Goal: Information Seeking & Learning: Learn about a topic

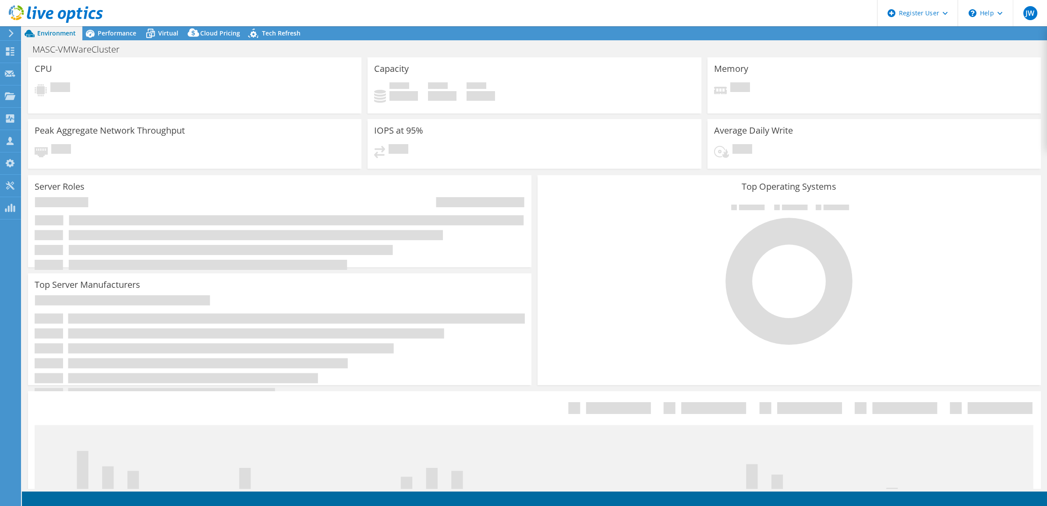
select select "USD"
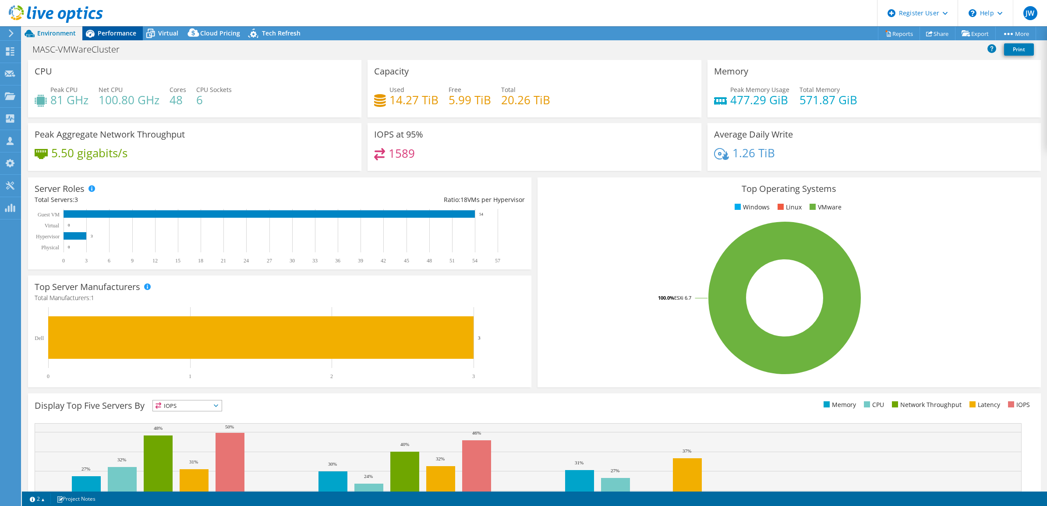
click at [132, 32] on span "Performance" at bounding box center [117, 33] width 39 height 8
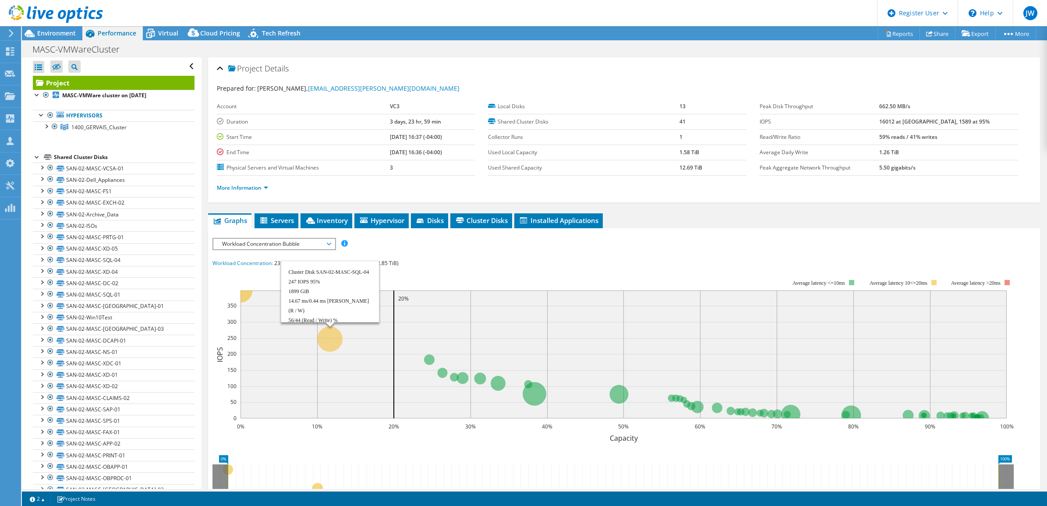
click at [331, 330] on circle at bounding box center [329, 339] width 25 height 25
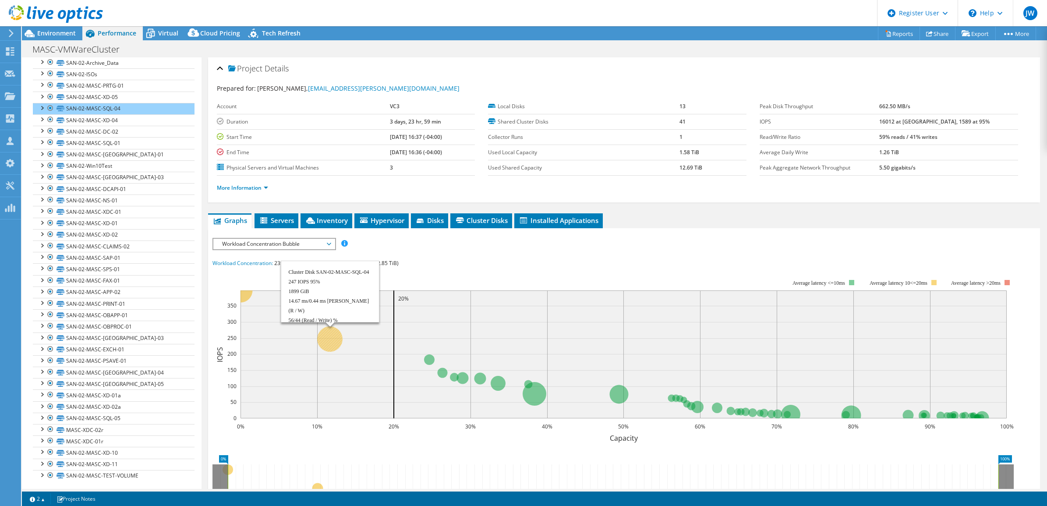
scroll to position [154, 0]
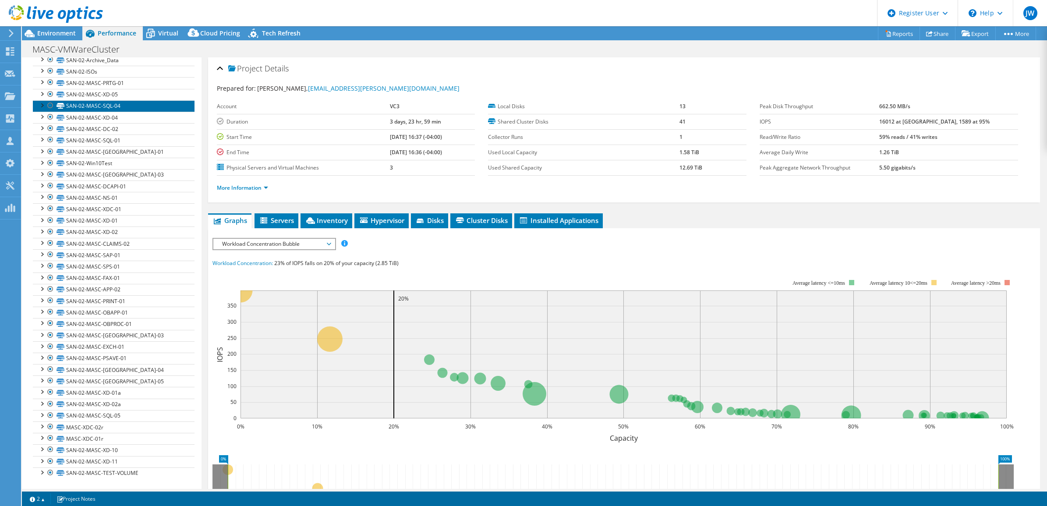
click at [108, 106] on link "SAN-02-MASC-SQL-04" at bounding box center [114, 105] width 162 height 11
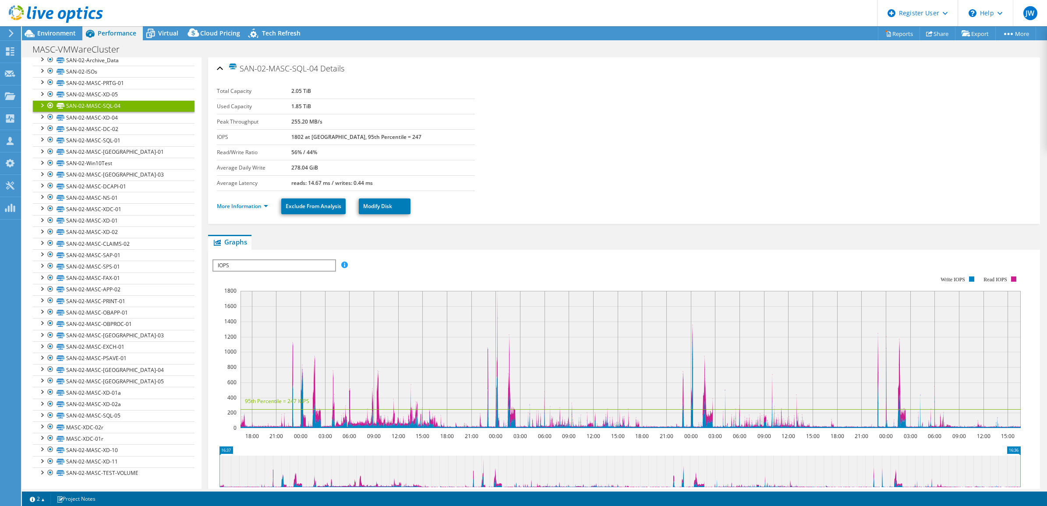
click at [317, 260] on span "IOPS" at bounding box center [273, 265] width 121 height 11
click at [296, 302] on li "Latency" at bounding box center [273, 307] width 121 height 11
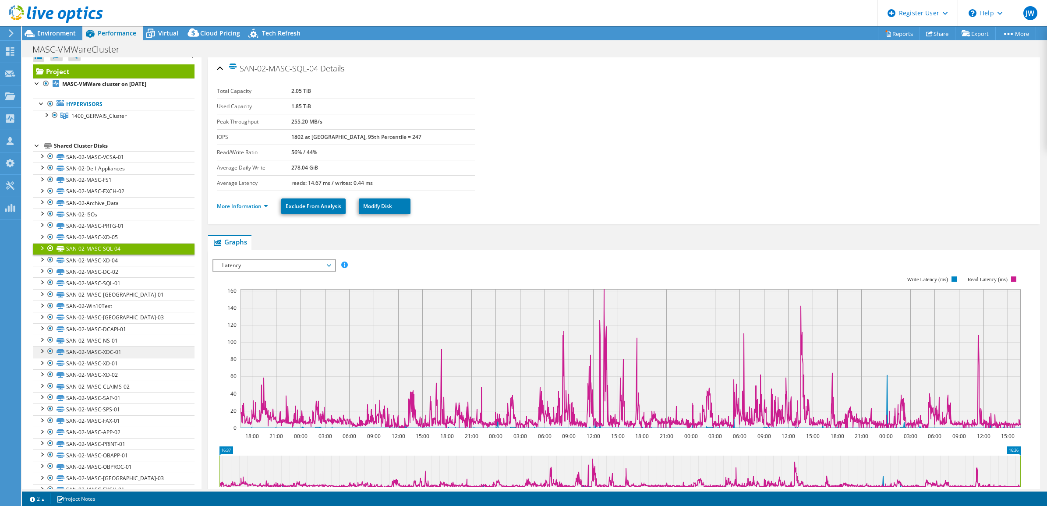
scroll to position [0, 0]
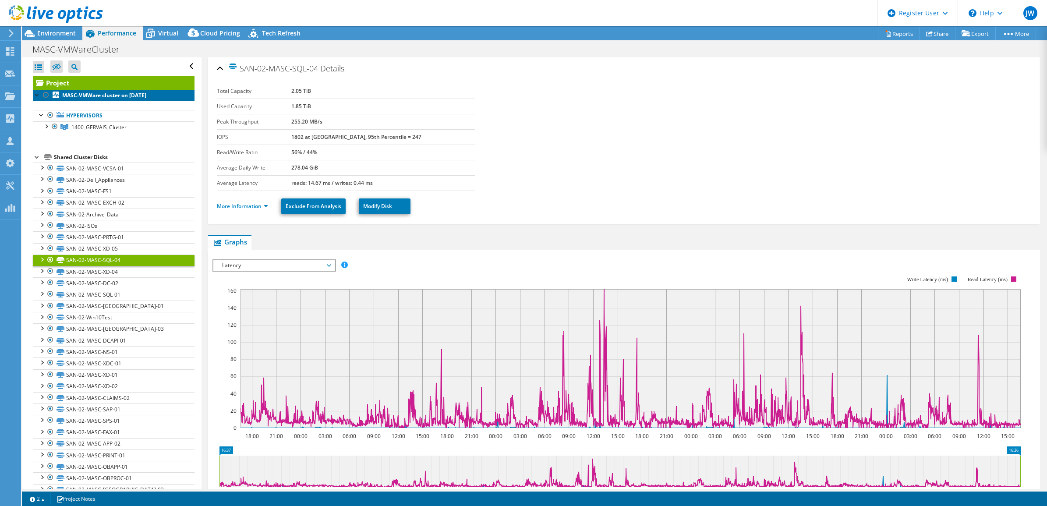
click at [110, 99] on link "MASC-VMWare cluster on [DATE]" at bounding box center [114, 95] width 162 height 11
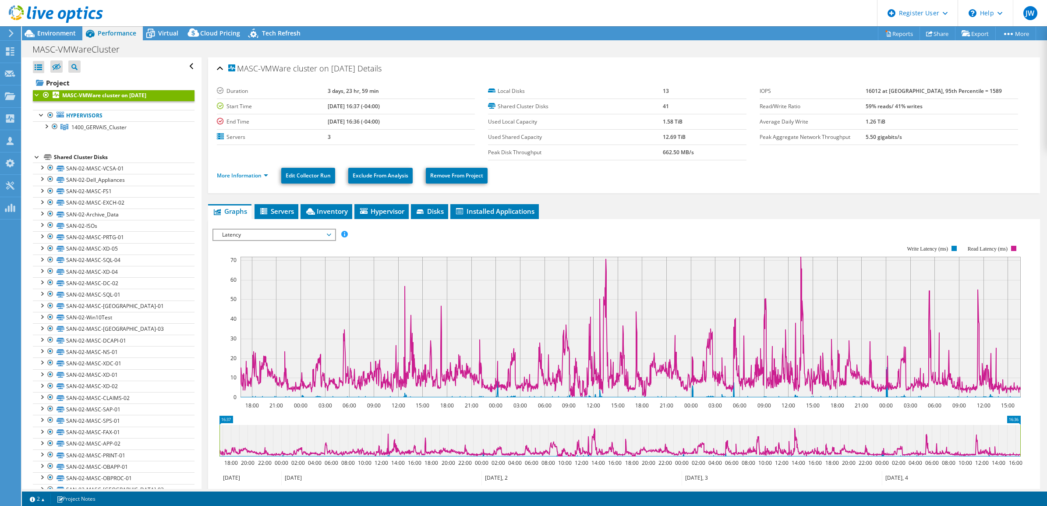
click at [306, 237] on span "Latency" at bounding box center [274, 235] width 113 height 11
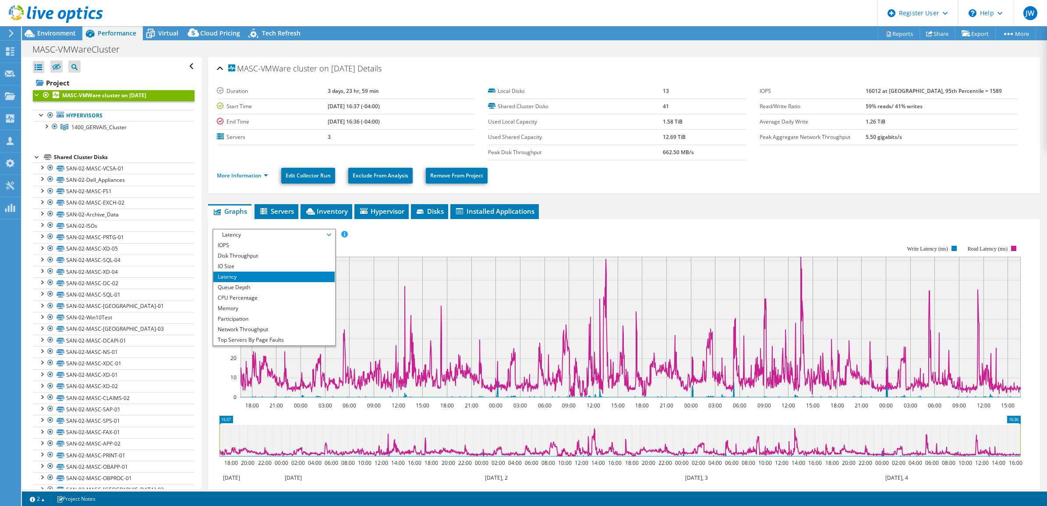
click at [306, 237] on span "Latency" at bounding box center [274, 235] width 113 height 11
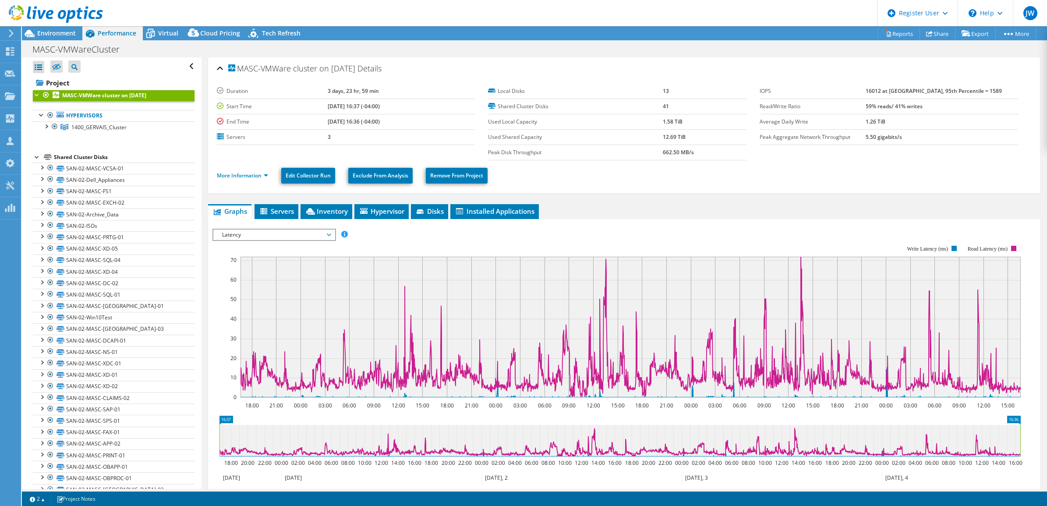
click at [306, 237] on span "Latency" at bounding box center [274, 235] width 113 height 11
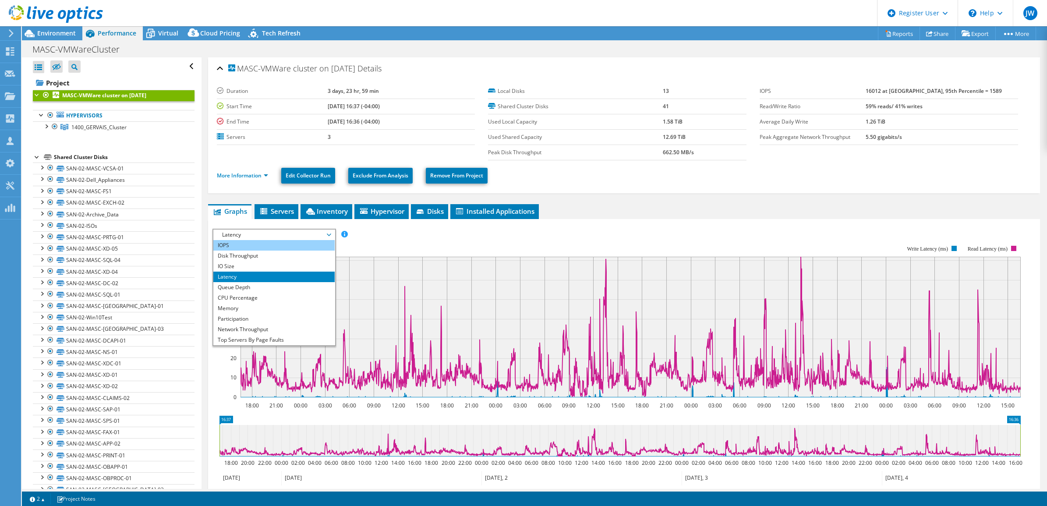
click at [295, 246] on li "IOPS" at bounding box center [273, 245] width 121 height 11
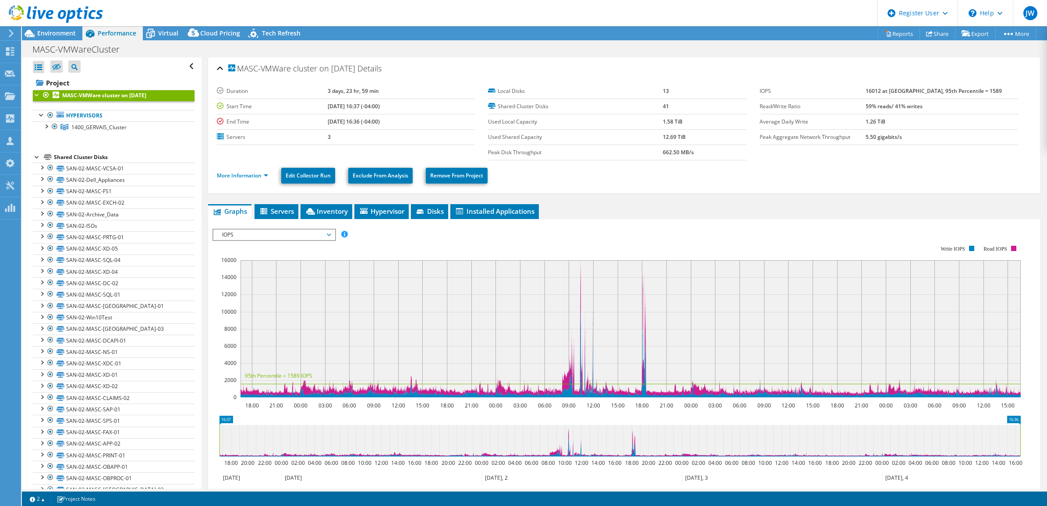
drag, startPoint x: 259, startPoint y: 234, endPoint x: 255, endPoint y: 255, distance: 21.4
click at [259, 234] on span "IOPS" at bounding box center [274, 235] width 113 height 11
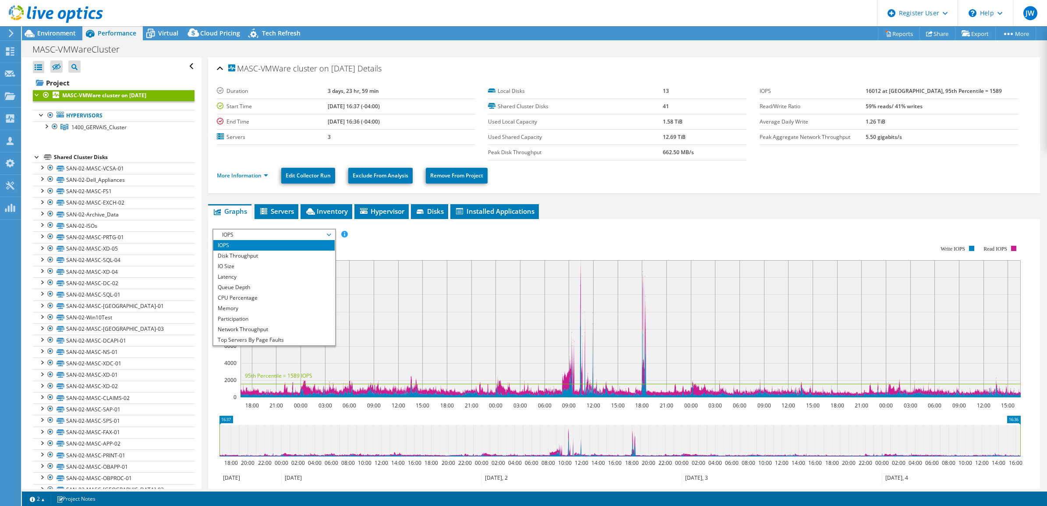
scroll to position [32, 0]
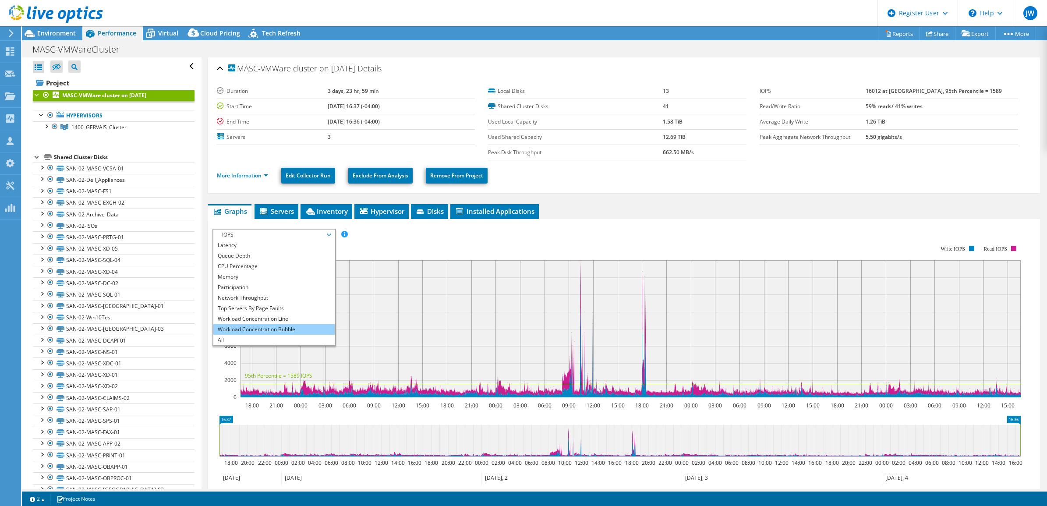
click at [290, 329] on li "Workload Concentration Bubble" at bounding box center [273, 329] width 121 height 11
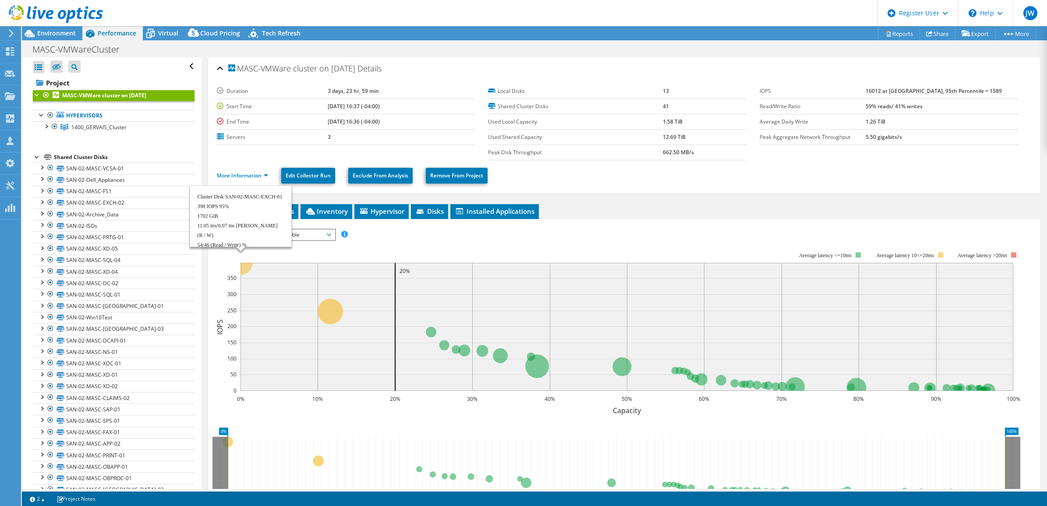
click at [248, 266] on circle at bounding box center [240, 263] width 24 height 24
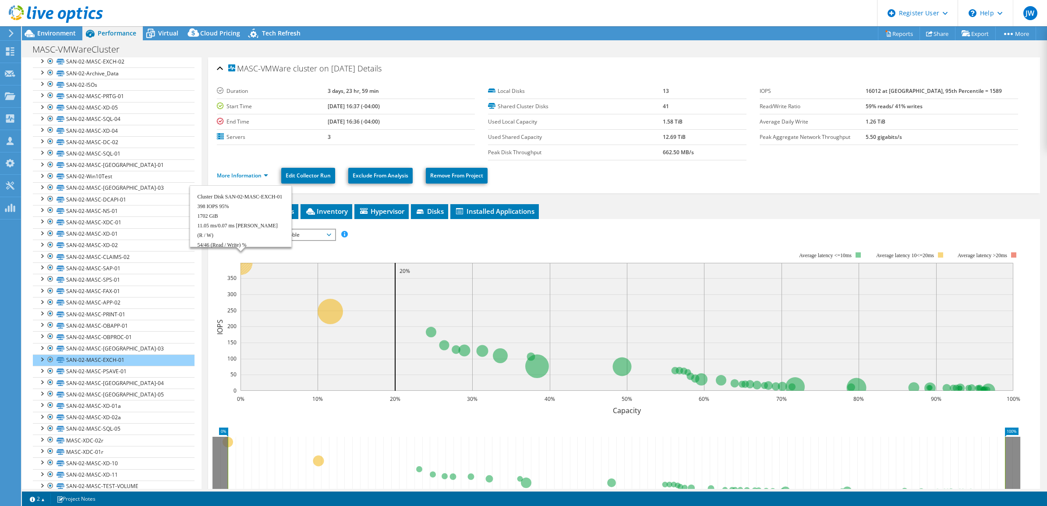
scroll to position [160, 0]
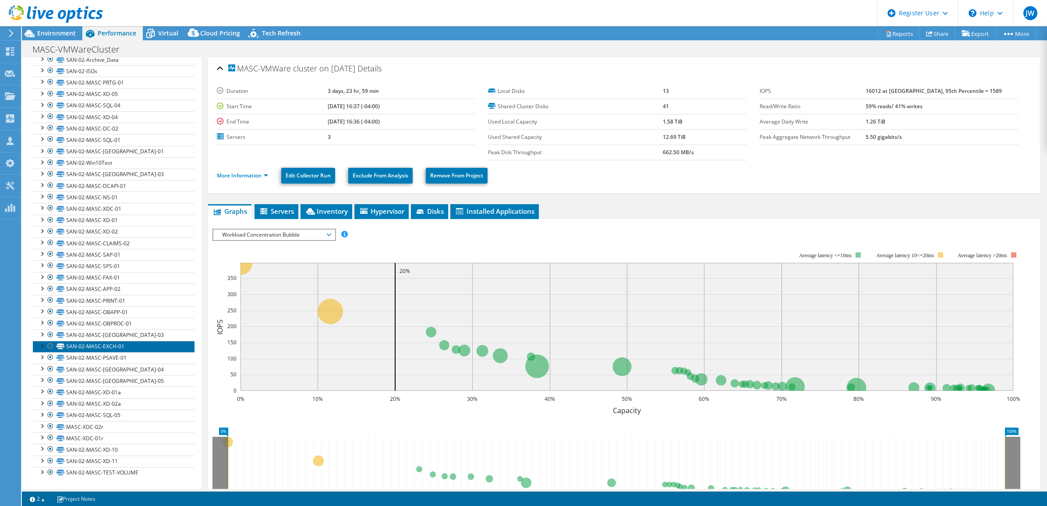
click at [148, 342] on link "SAN-02-MASC-EXCH-01" at bounding box center [114, 346] width 162 height 11
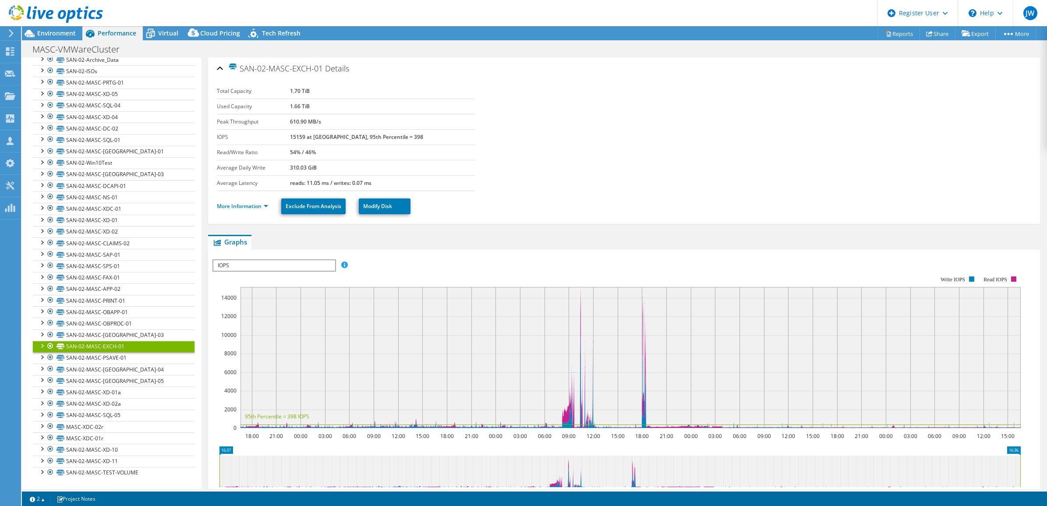
click at [288, 263] on span "IOPS" at bounding box center [273, 265] width 121 height 11
click at [415, 247] on ul "Graphs Servers Inventory Hypervisor Disks Cluster Disks Installed Applications" at bounding box center [624, 242] width 833 height 15
click at [291, 266] on span "IOPS" at bounding box center [273, 265] width 121 height 11
click at [279, 304] on li "Latency" at bounding box center [273, 307] width 121 height 11
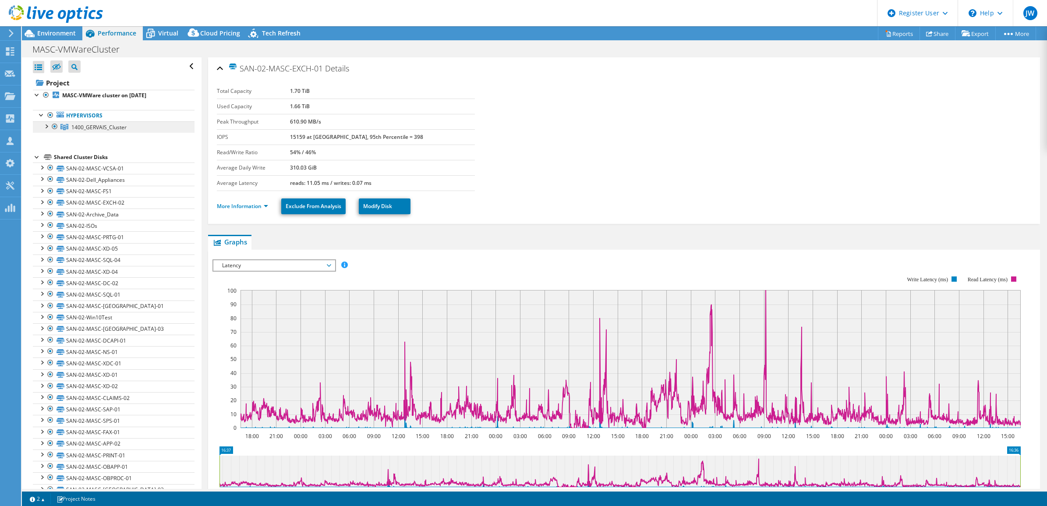
click at [109, 128] on span "1400_GERVAIS_Cluster" at bounding box center [98, 127] width 55 height 7
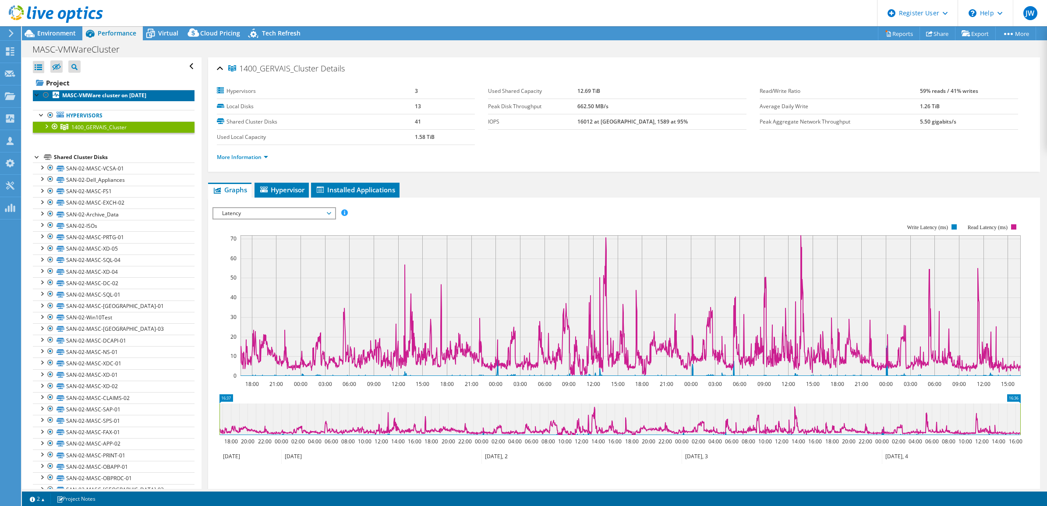
click at [117, 99] on b "MASC-VMWare cluster on [DATE]" at bounding box center [104, 95] width 84 height 7
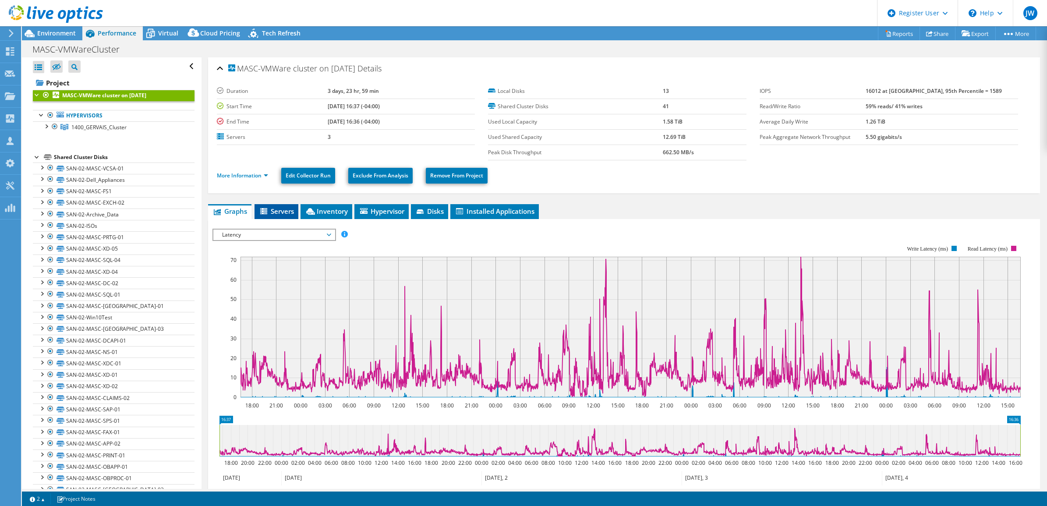
click at [274, 209] on span "Servers" at bounding box center [276, 211] width 35 height 9
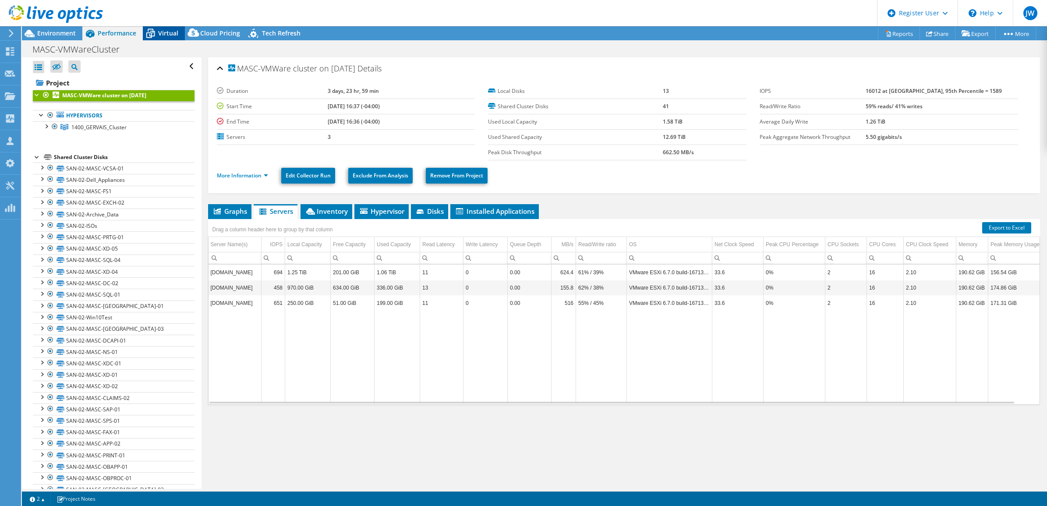
click at [159, 38] on div "Virtual" at bounding box center [164, 33] width 42 height 14
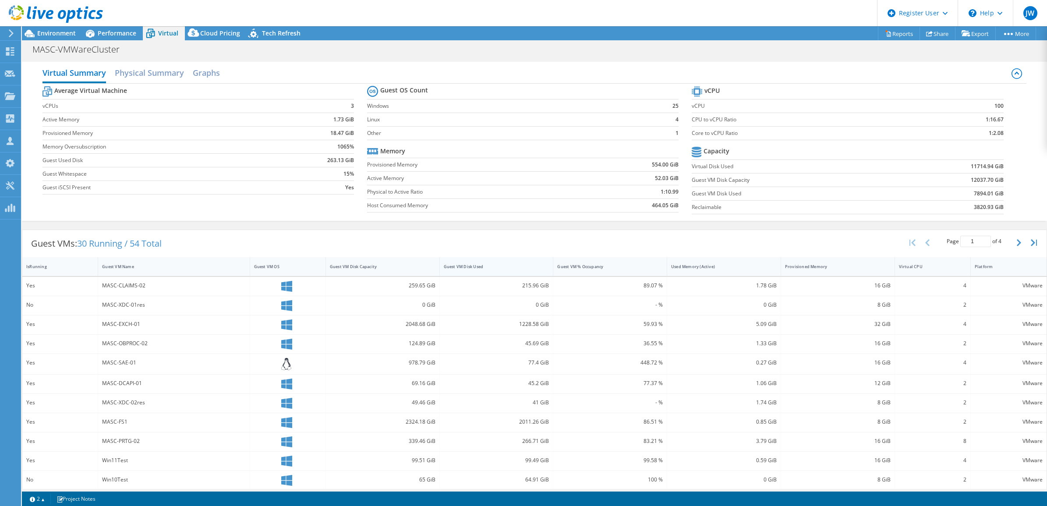
click at [490, 270] on div "Guest VM Disk Used" at bounding box center [491, 267] width 95 height 6
click at [126, 37] on div "Performance" at bounding box center [112, 33] width 60 height 14
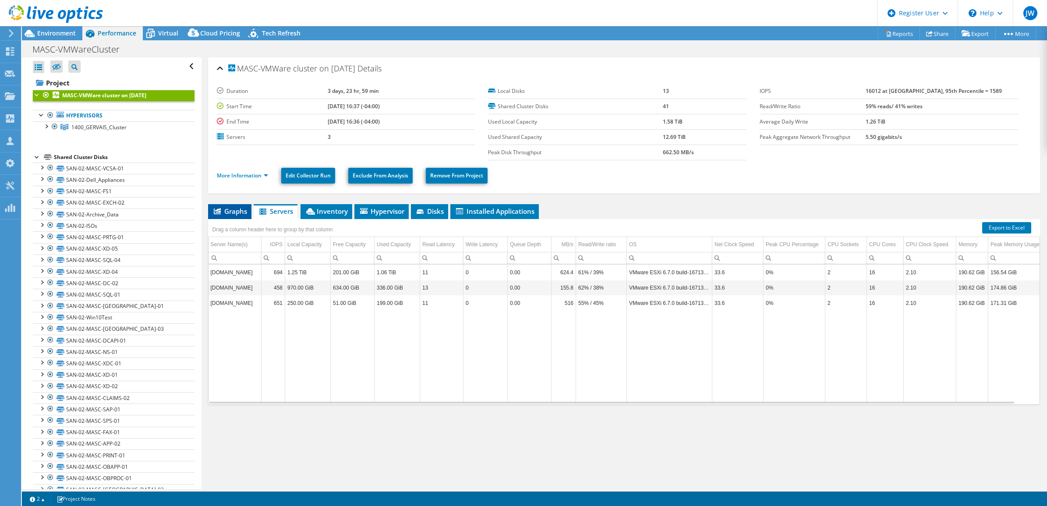
click at [242, 208] on span "Graphs" at bounding box center [230, 211] width 35 height 9
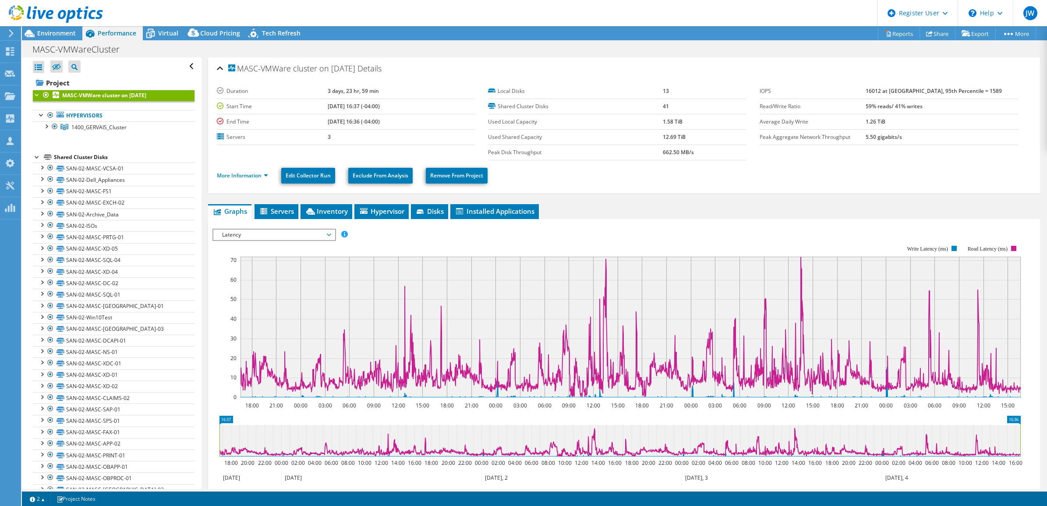
click at [270, 227] on div "IOPS Disk Throughput IO Size Latency Queue Depth CPU Percentage Memory Page Fau…" at bounding box center [625, 376] width 824 height 304
click at [268, 232] on span "Latency" at bounding box center [274, 235] width 113 height 11
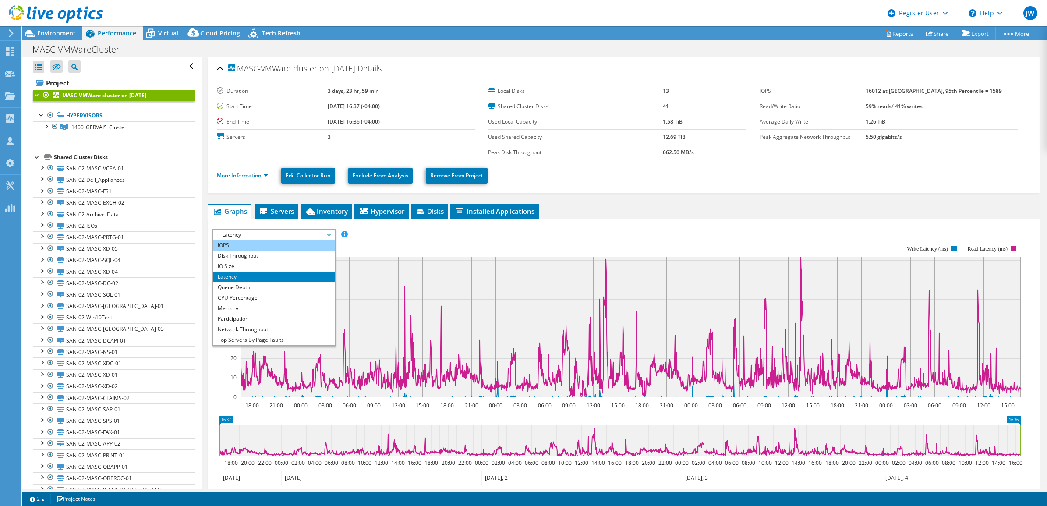
click at [262, 246] on li "IOPS" at bounding box center [273, 245] width 121 height 11
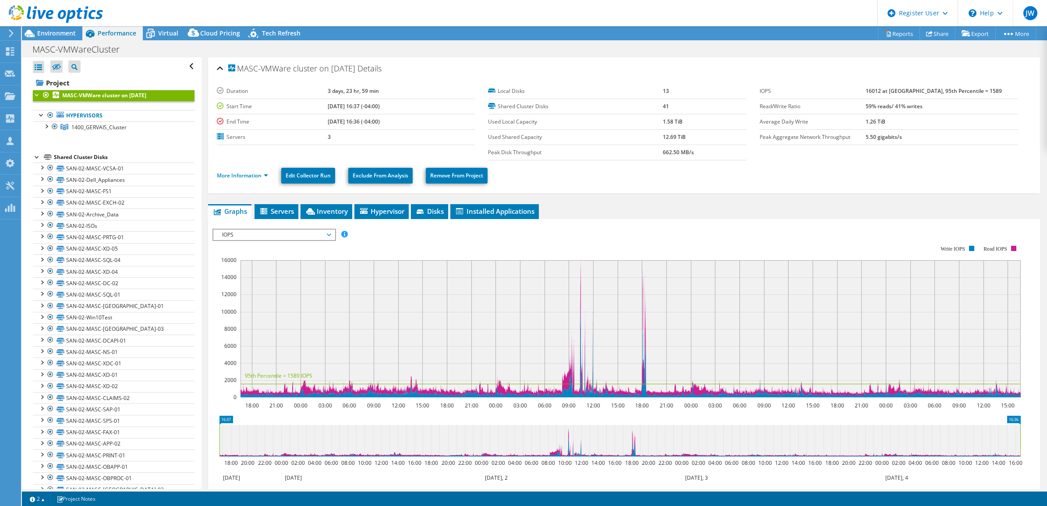
click at [259, 225] on div "IOPS Disk Throughput IO Size Latency Queue Depth CPU Percentage Memory Page Fau…" at bounding box center [625, 376] width 824 height 304
click at [277, 237] on span "IOPS" at bounding box center [274, 235] width 113 height 11
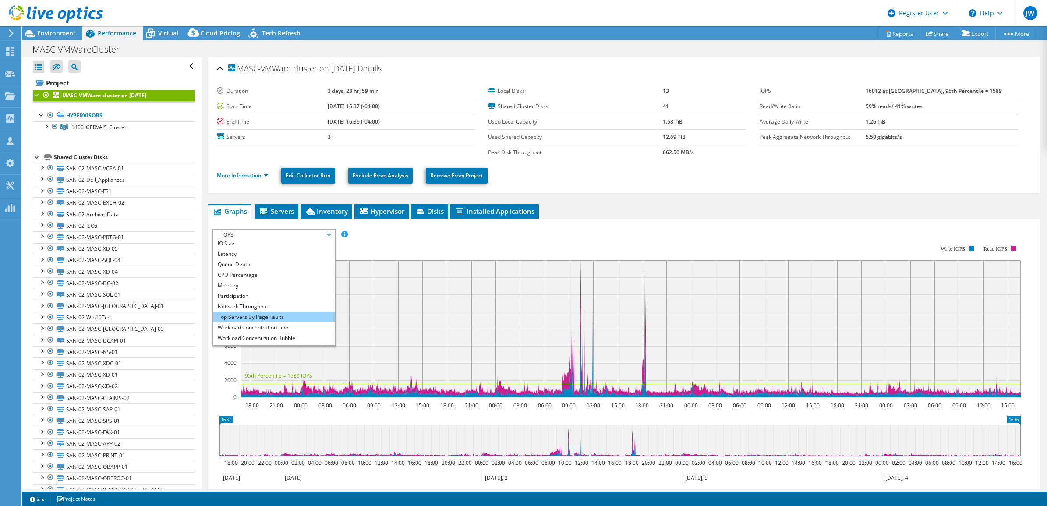
scroll to position [32, 0]
click at [275, 326] on li "Workload Concentration Bubble" at bounding box center [273, 329] width 121 height 11
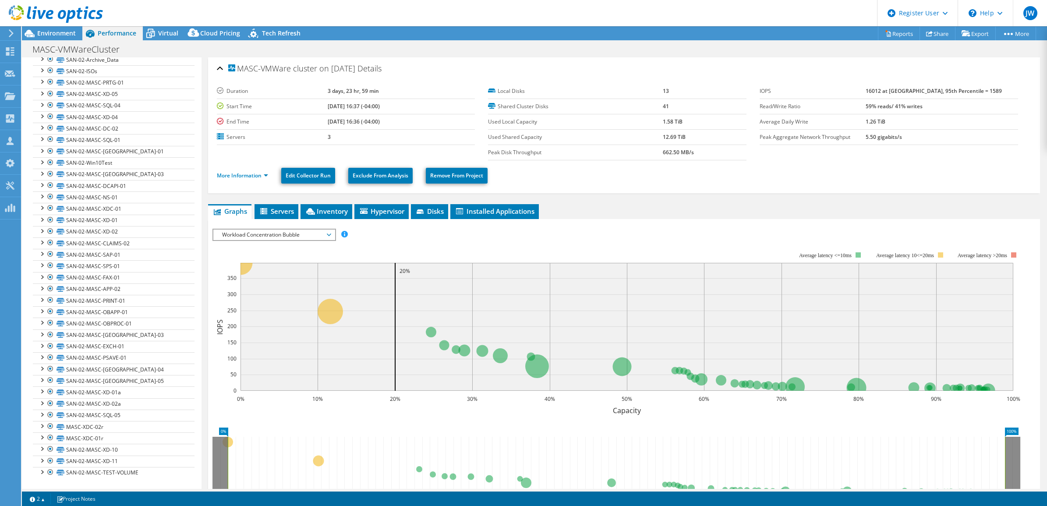
scroll to position [0, 0]
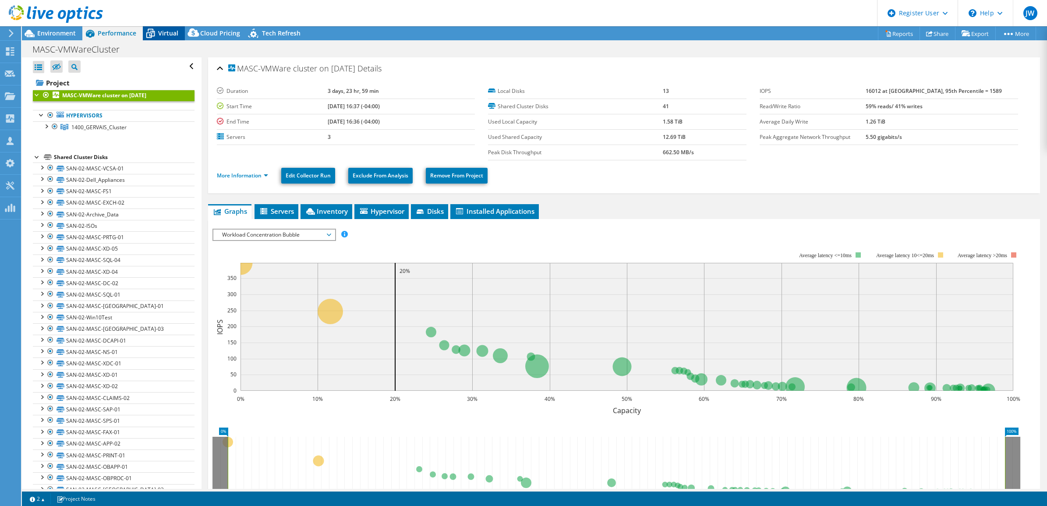
click at [164, 29] on span "Virtual" at bounding box center [168, 33] width 20 height 8
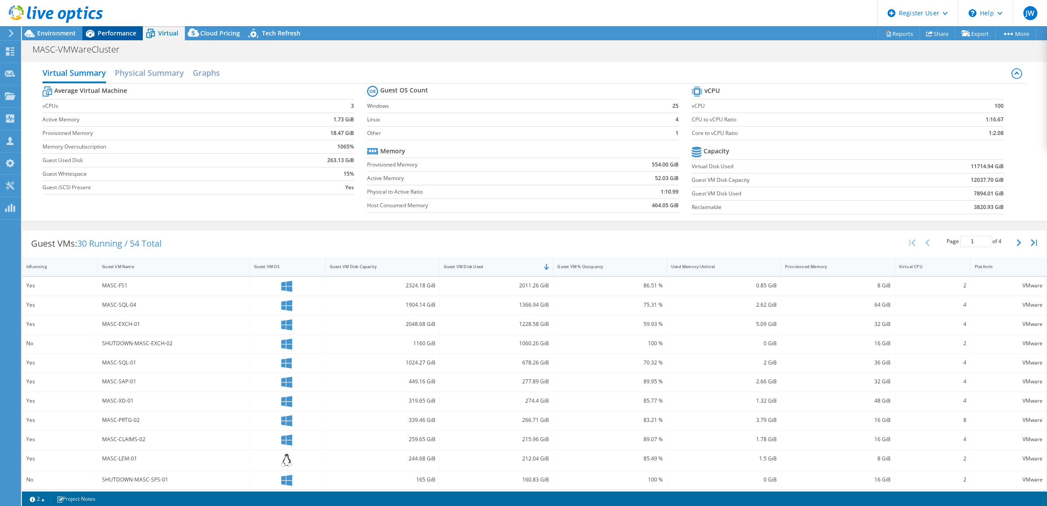
click at [134, 30] on span "Performance" at bounding box center [117, 33] width 39 height 8
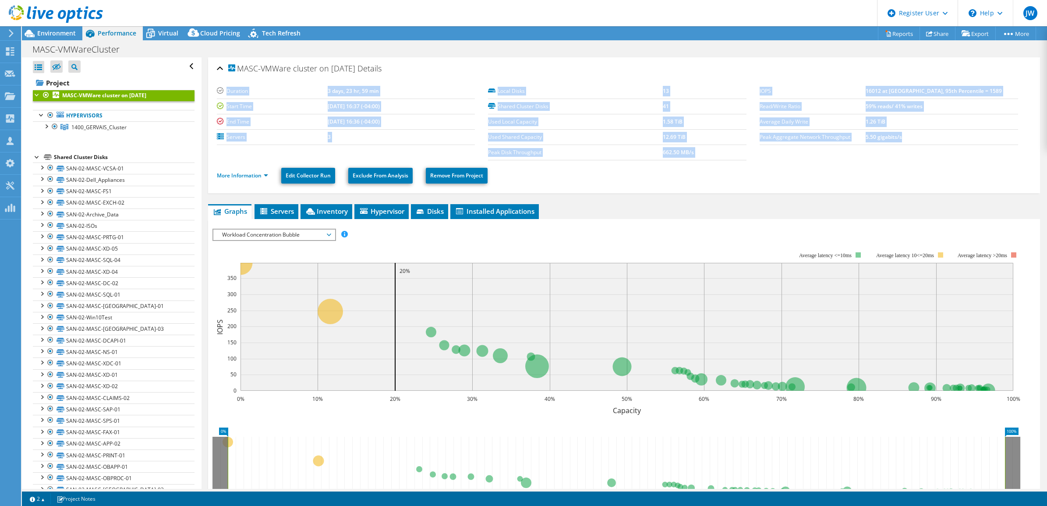
click at [218, 160] on section "Duration 3 days, 23 hr, 59 min Start Time [DATE] 16:37 (-04:00) End Time [DATE]…" at bounding box center [624, 122] width 815 height 77
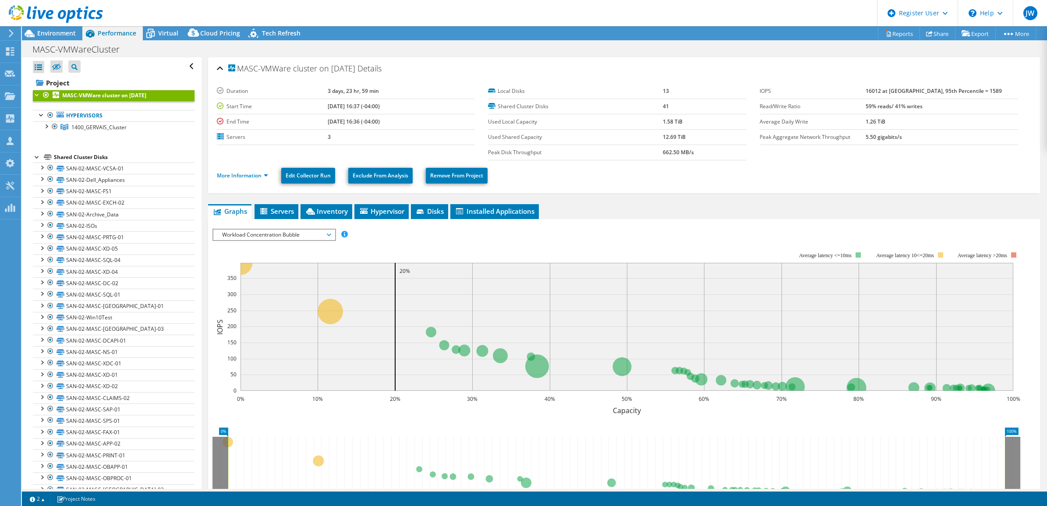
click at [221, 156] on section "Duration 3 days, 23 hr, 59 min Start Time [DATE] 16:37 (-04:00) End Time [DATE]…" at bounding box center [488, 122] width 543 height 77
click at [69, 37] on div "Environment" at bounding box center [52, 33] width 60 height 14
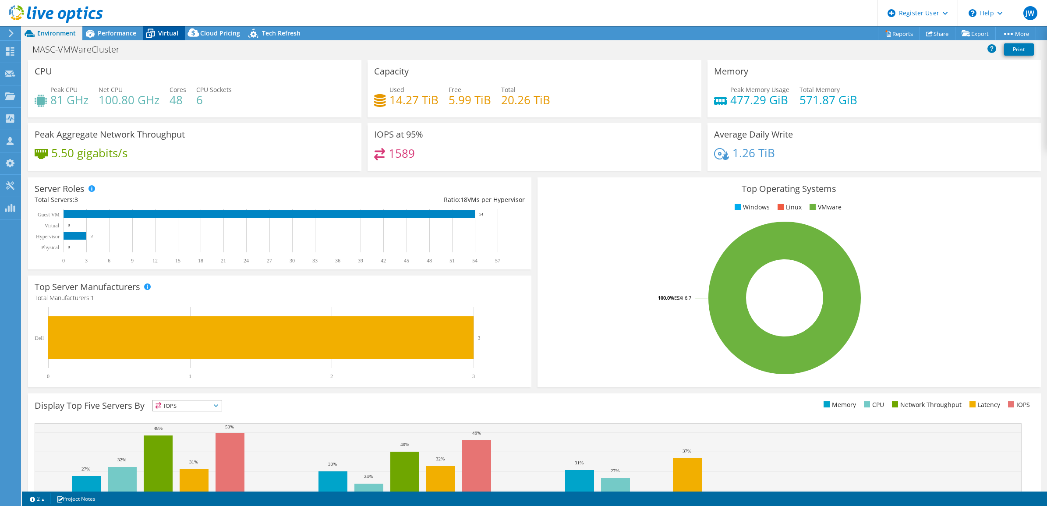
click at [167, 35] on span "Virtual" at bounding box center [168, 33] width 20 height 8
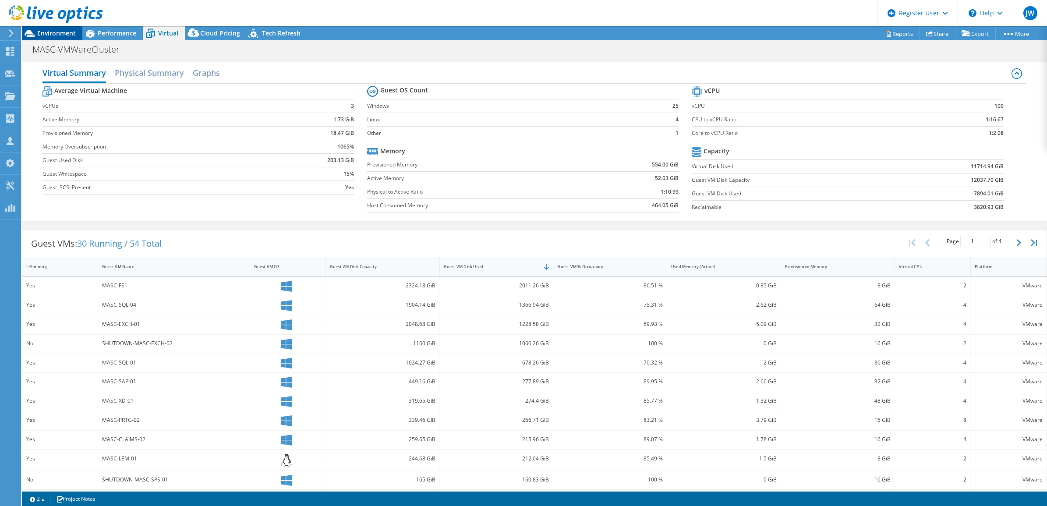
click at [36, 34] on icon at bounding box center [29, 33] width 15 height 15
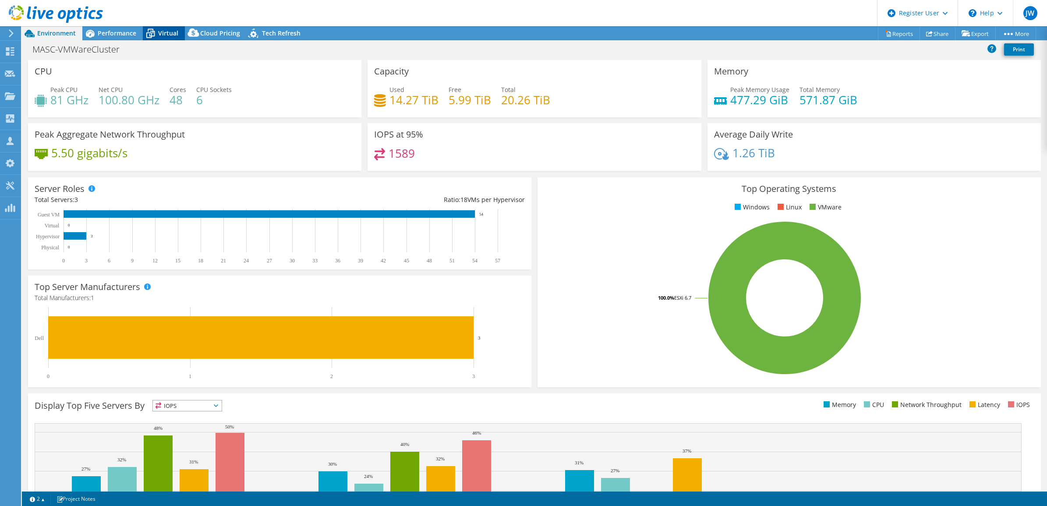
click at [167, 36] on span "Virtual" at bounding box center [168, 33] width 20 height 8
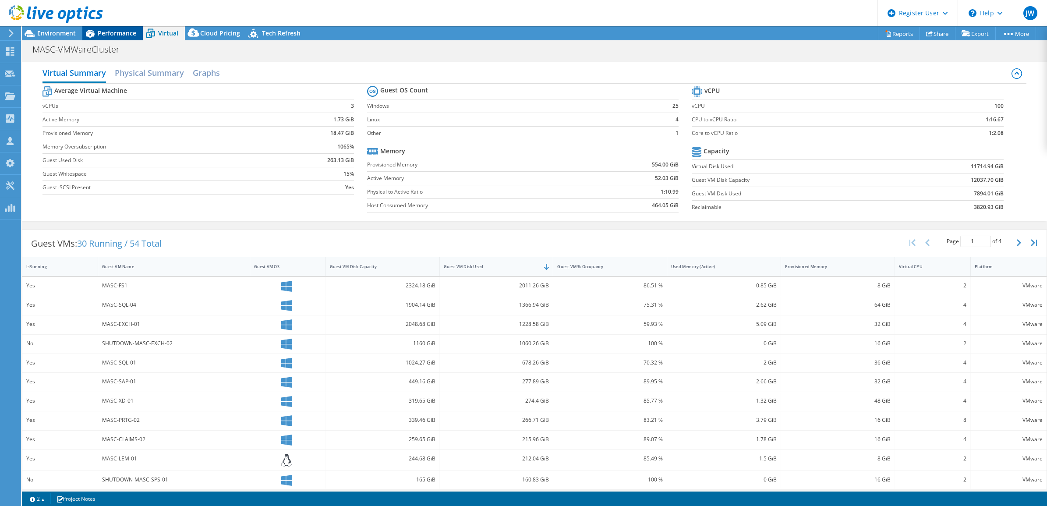
click at [130, 31] on span "Performance" at bounding box center [117, 33] width 39 height 8
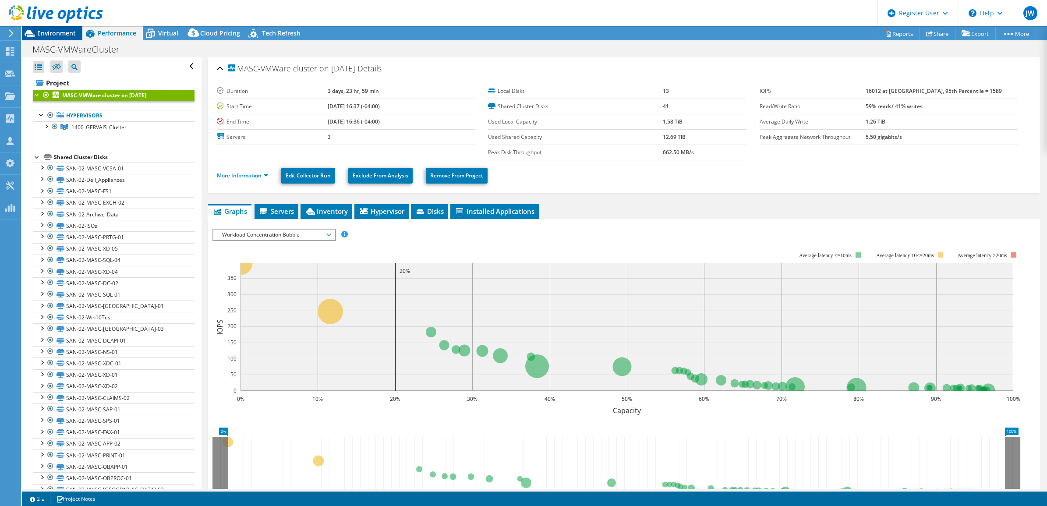
click at [73, 33] on span "Environment" at bounding box center [56, 33] width 39 height 8
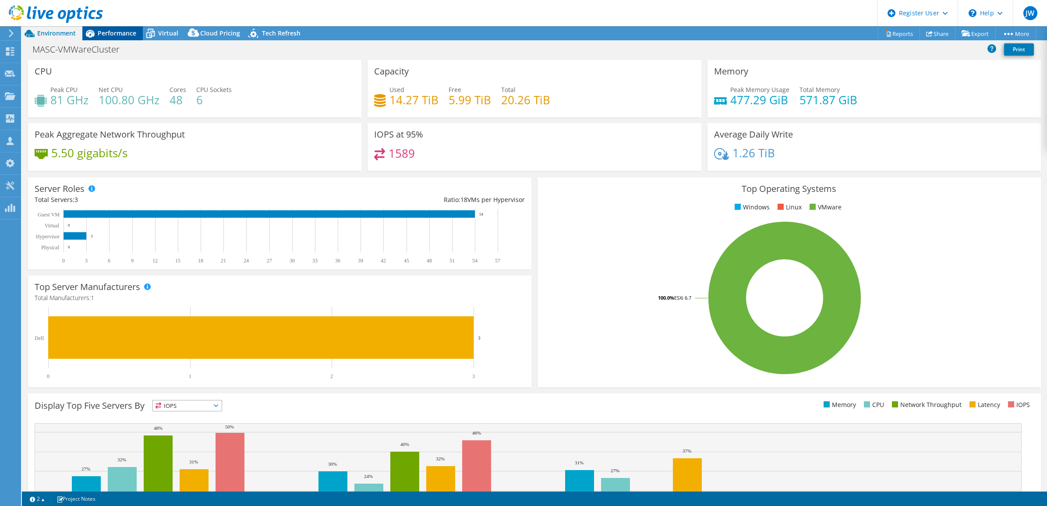
click at [125, 36] on span "Performance" at bounding box center [117, 33] width 39 height 8
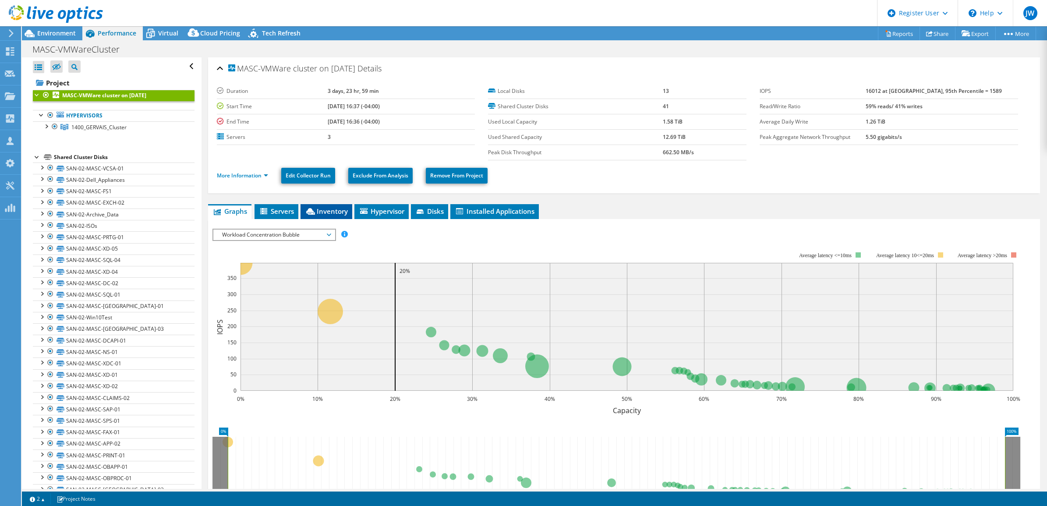
click at [316, 210] on span "Inventory" at bounding box center [326, 211] width 43 height 9
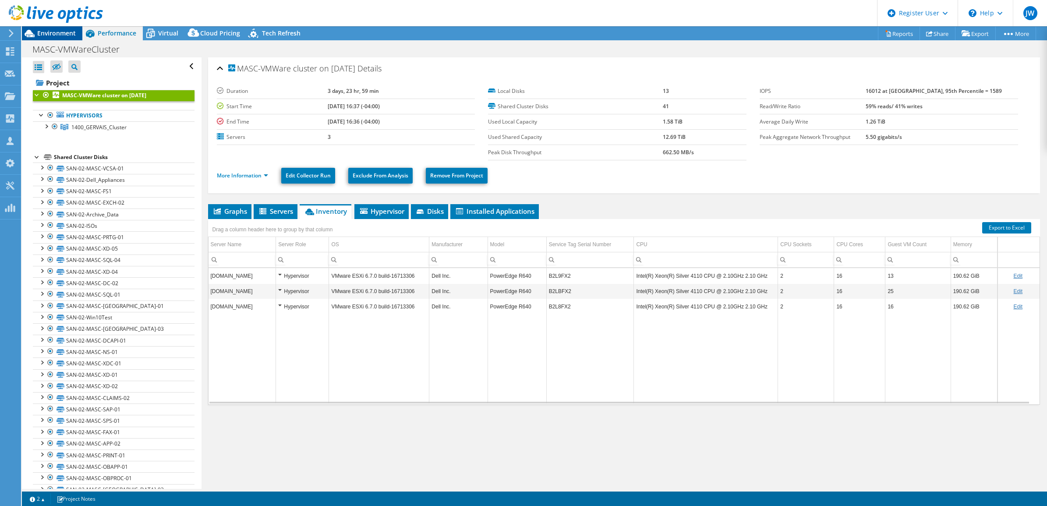
click at [49, 34] on span "Environment" at bounding box center [56, 33] width 39 height 8
